Goal: Transaction & Acquisition: Subscribe to service/newsletter

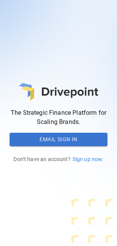
click at [40, 4] on button "Email Sign In" at bounding box center [58, 140] width 97 height 14
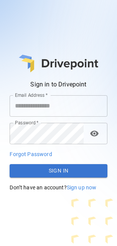
click at [40, 4] on input "Email Address   *" at bounding box center [58, 105] width 97 height 21
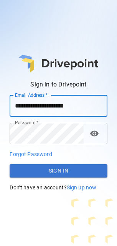
type input "**********"
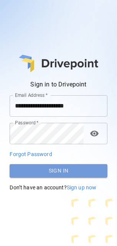
click at [40, 4] on button "Sign In" at bounding box center [58, 171] width 97 height 14
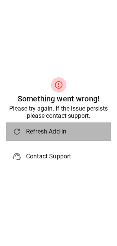
click at [40, 4] on li "refresh Refresh Add-in" at bounding box center [58, 131] width 104 height 18
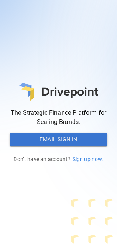
click at [81, 158] on span "Sign up now." at bounding box center [86, 159] width 33 height 6
